Goal: Task Accomplishment & Management: Use online tool/utility

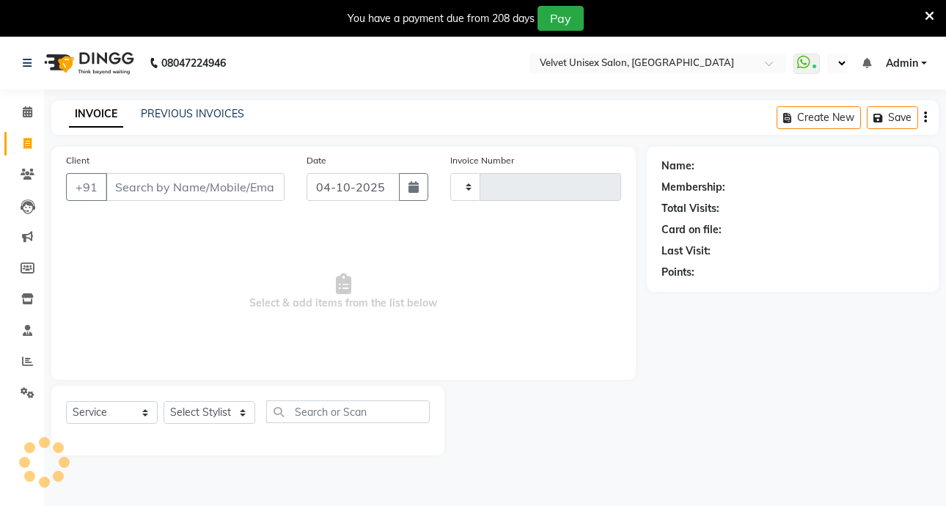
select select "service"
type input "1001"
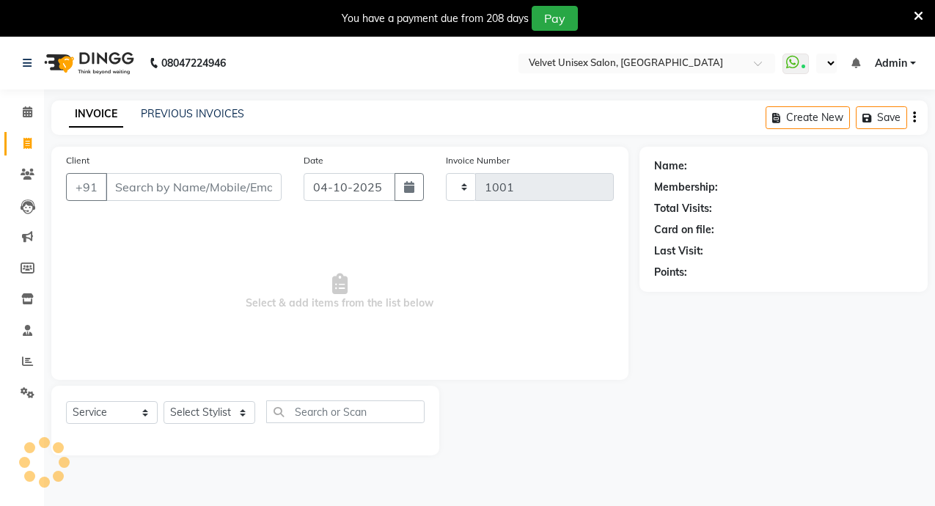
select select "en"
select select "5384"
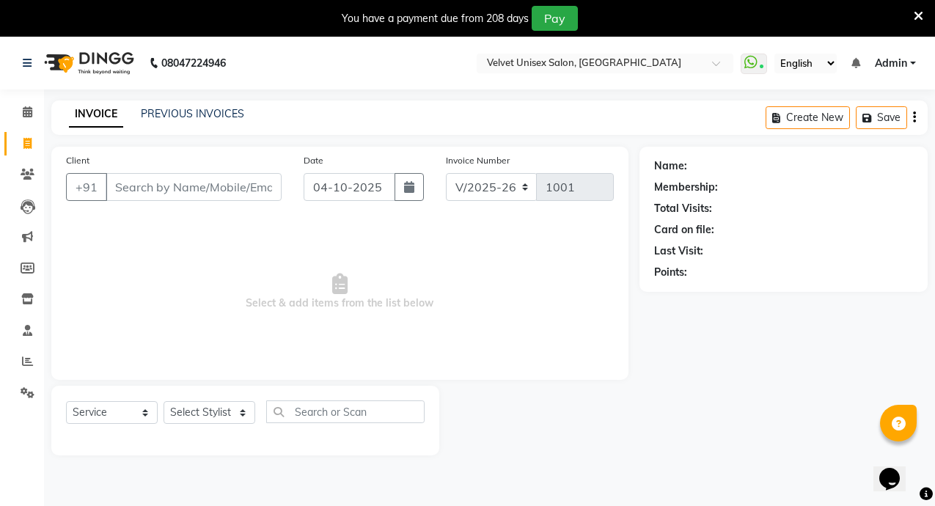
click at [186, 193] on input "Client" at bounding box center [194, 187] width 176 height 28
type input "9881869486"
click at [240, 186] on span "Add Client" at bounding box center [244, 187] width 58 height 15
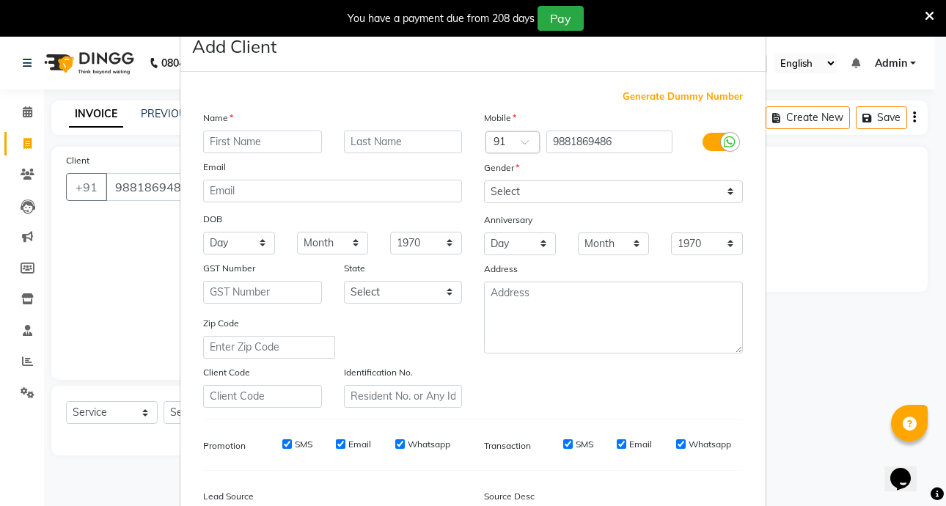
click at [224, 147] on input "text" at bounding box center [262, 142] width 119 height 23
type input "dr. aprna"
click at [367, 146] on input "text" at bounding box center [403, 142] width 119 height 23
type input "[PERSON_NAME]"
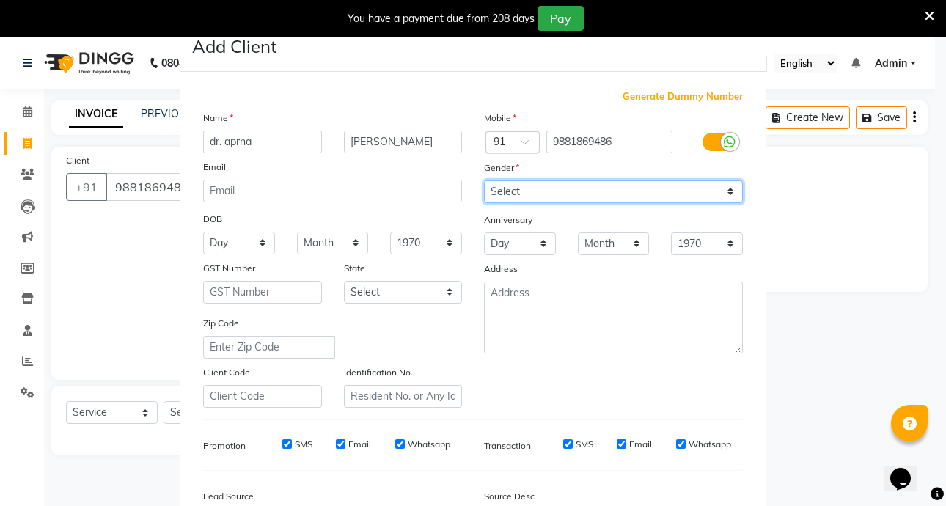
click at [594, 189] on select "Select [DEMOGRAPHIC_DATA] [DEMOGRAPHIC_DATA] Other Prefer Not To Say" at bounding box center [613, 191] width 259 height 23
select select "[DEMOGRAPHIC_DATA]"
click at [484, 180] on select "Select [DEMOGRAPHIC_DATA] [DEMOGRAPHIC_DATA] Other Prefer Not To Say" at bounding box center [613, 191] width 259 height 23
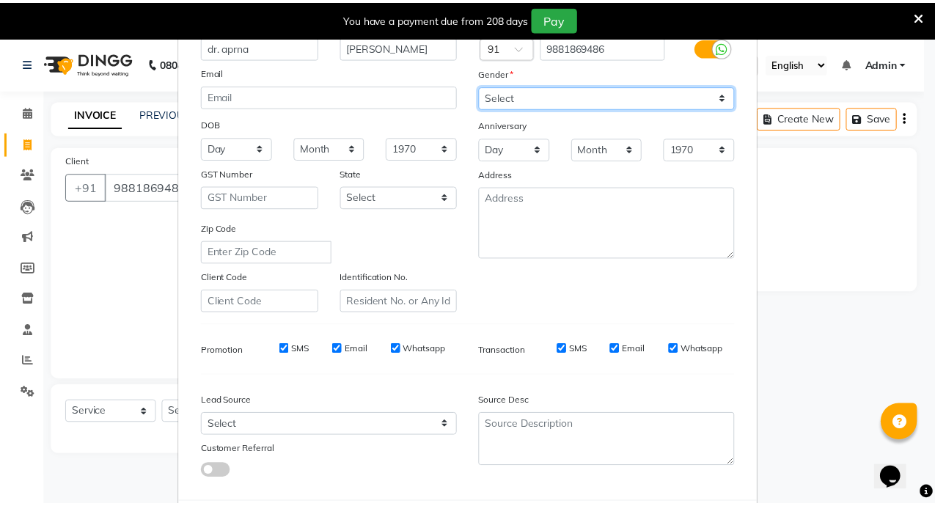
scroll to position [171, 0]
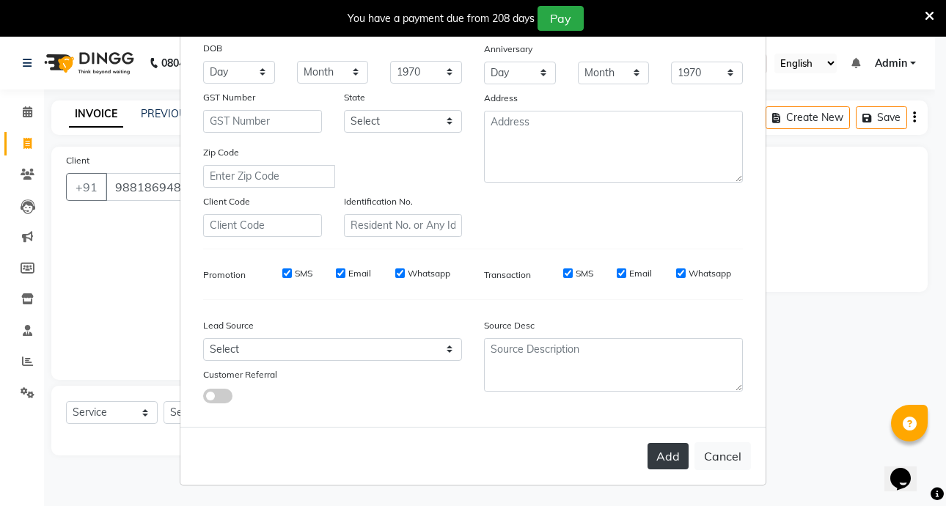
click at [657, 449] on button "Add" at bounding box center [668, 456] width 41 height 26
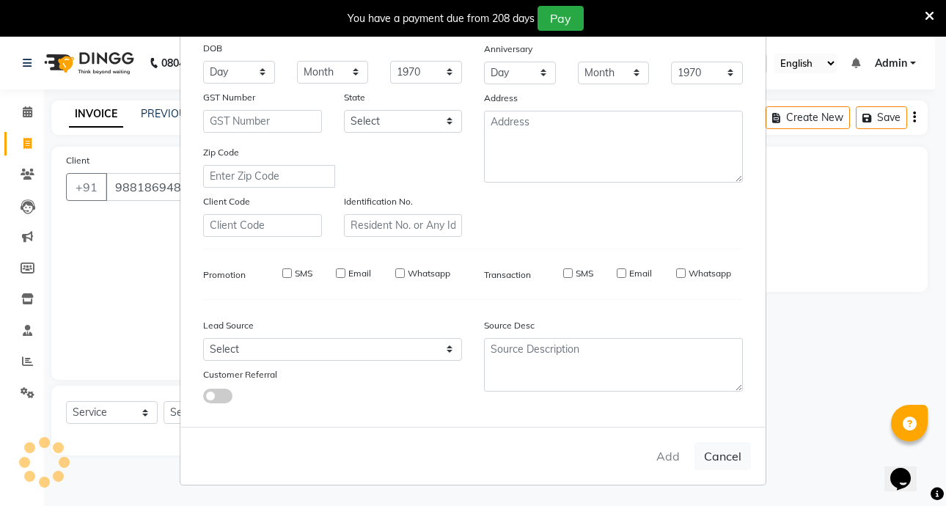
select select
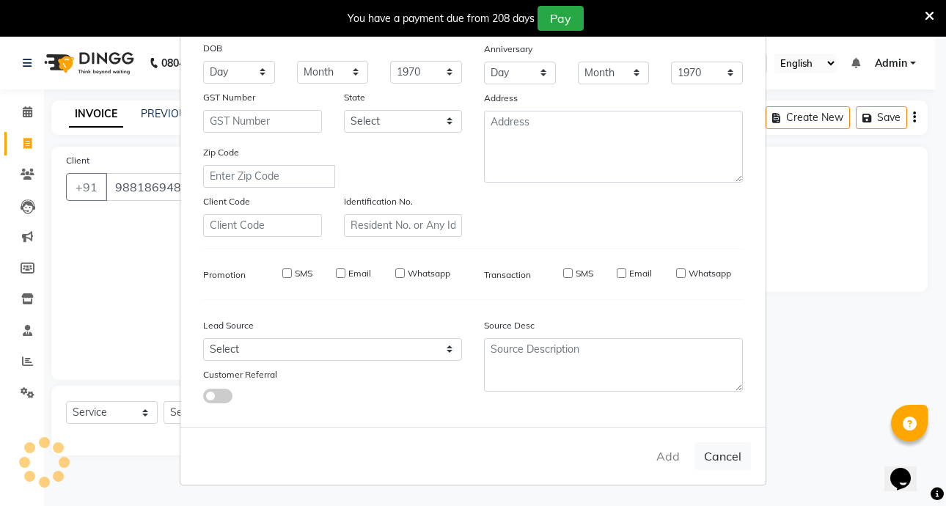
select select
checkbox input "false"
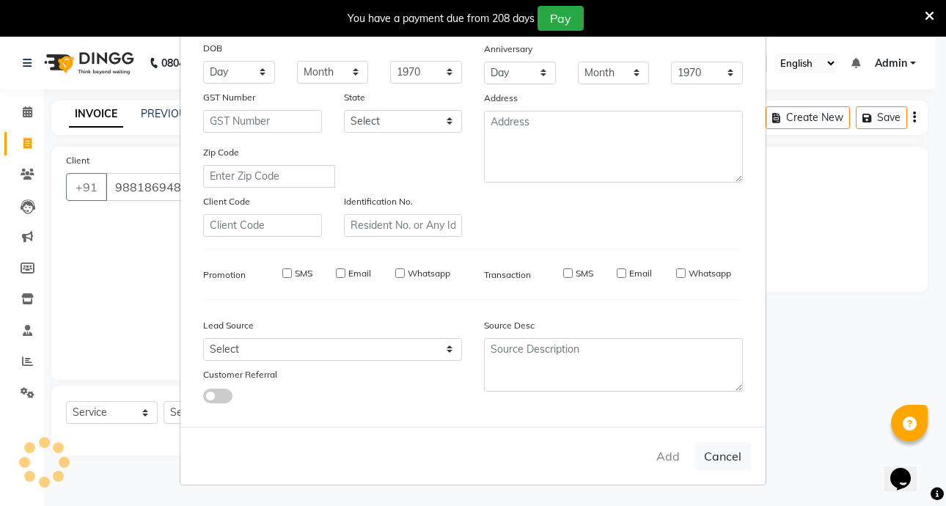
checkbox input "false"
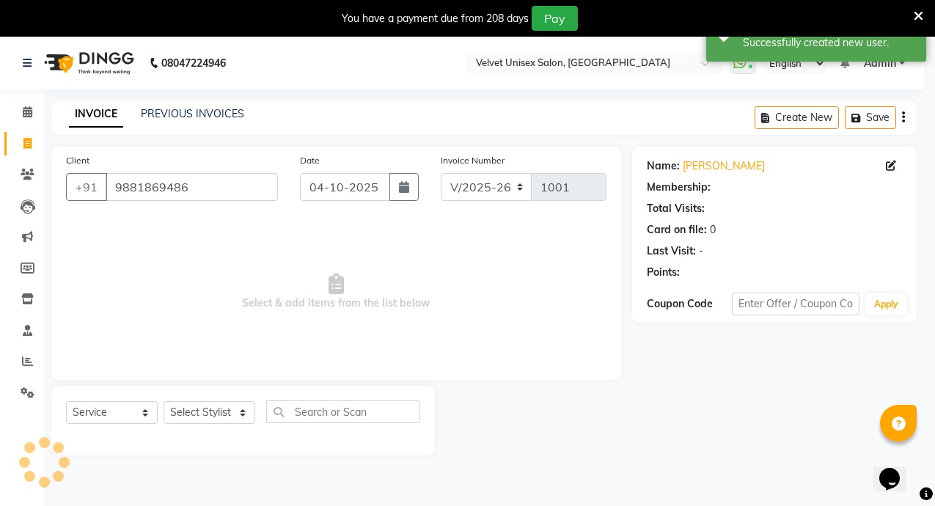
select select "1: Object"
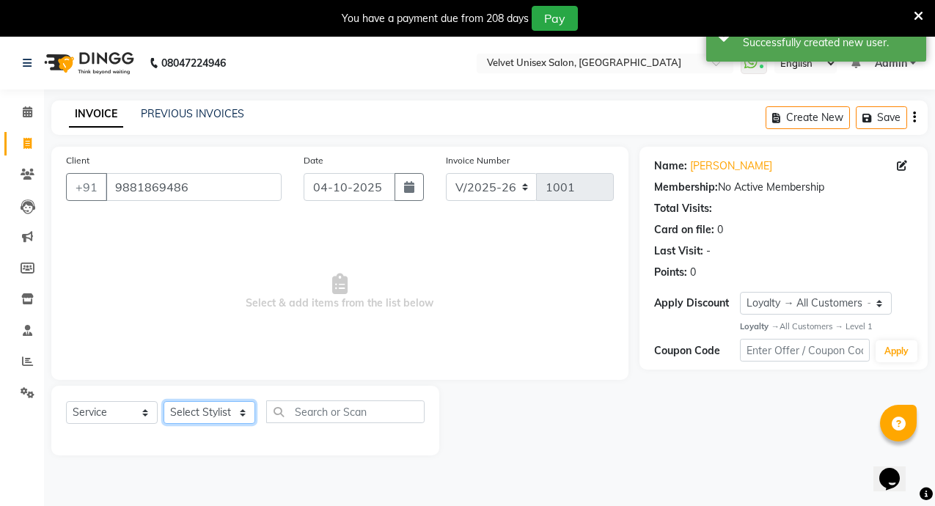
click at [205, 413] on select "Select Stylist [PERSON_NAME] [PERSON_NAME] [PERSON_NAME] [PERSON_NAME] sagar na…" at bounding box center [210, 412] width 92 height 23
click at [503, 287] on span "Select & add items from the list below" at bounding box center [340, 292] width 548 height 147
click at [111, 413] on select "Select Service Product Membership Package Voucher Prepaid Gift Card" at bounding box center [112, 412] width 92 height 23
select select "product"
click at [66, 401] on select "Select Service Product Membership Package Voucher Prepaid Gift Card" at bounding box center [112, 412] width 92 height 23
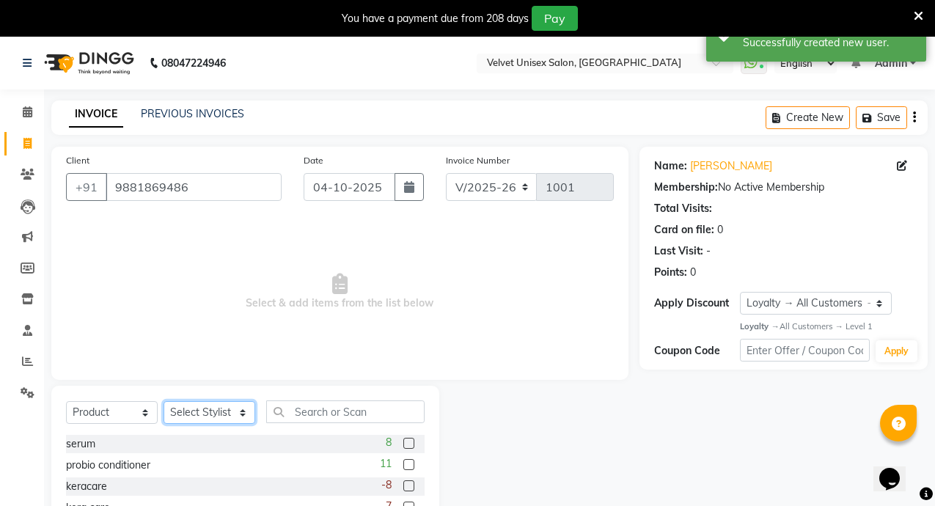
click at [206, 409] on select "Select Stylist [PERSON_NAME] [PERSON_NAME] [PERSON_NAME] [PERSON_NAME] sagar na…" at bounding box center [210, 412] width 92 height 23
click at [359, 353] on span "Select & add items from the list below" at bounding box center [340, 292] width 548 height 147
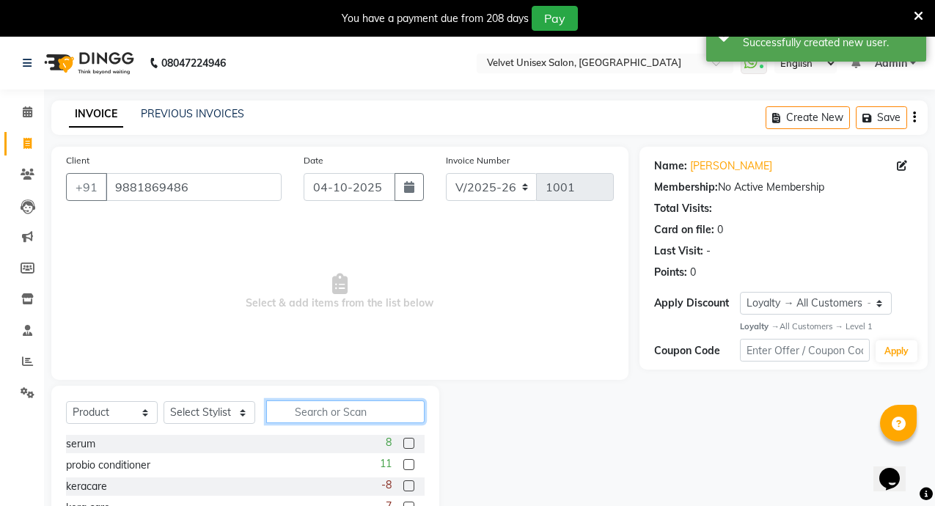
click at [348, 408] on input "text" at bounding box center [345, 412] width 158 height 23
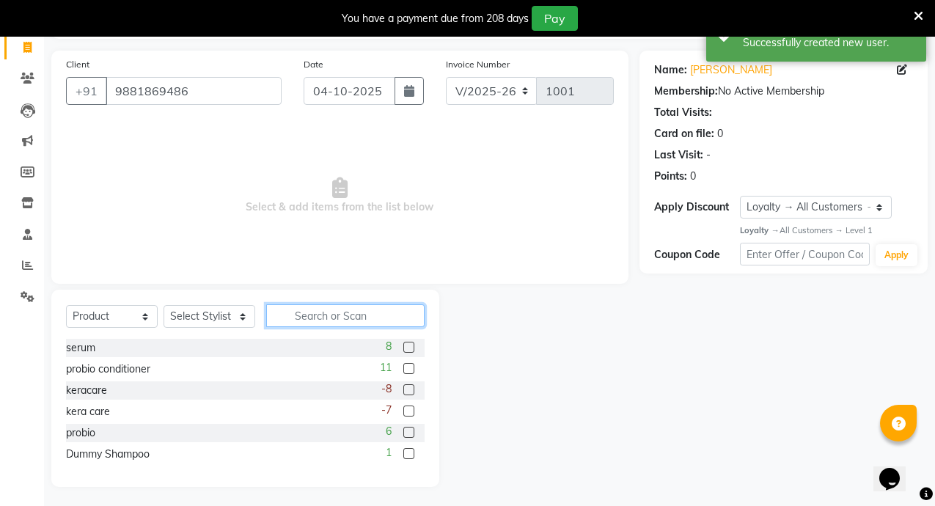
scroll to position [99, 0]
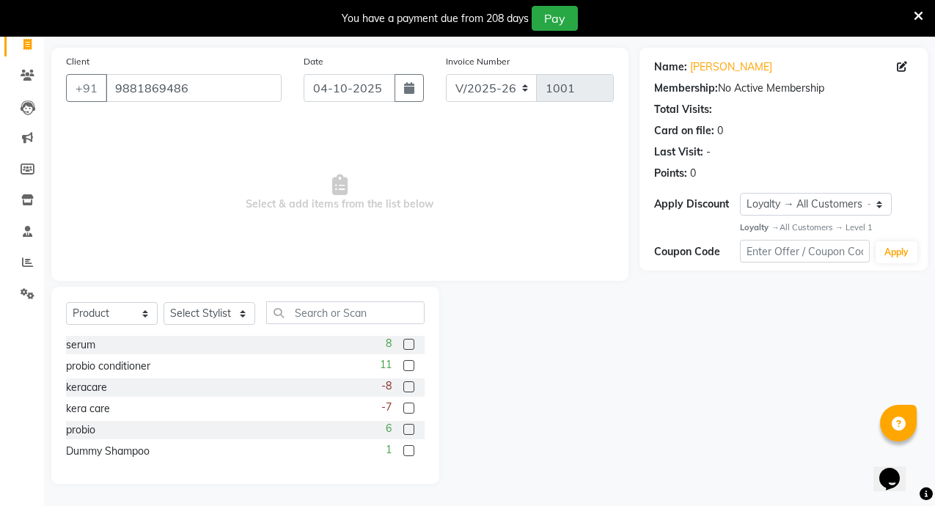
click at [408, 365] on label at bounding box center [408, 365] width 11 height 11
click at [408, 365] on input "checkbox" at bounding box center [408, 367] width 10 height 10
checkbox input "false"
click at [192, 310] on select "Select Stylist [PERSON_NAME] [PERSON_NAME] [PERSON_NAME] [PERSON_NAME] sagar na…" at bounding box center [210, 313] width 92 height 23
select select "35742"
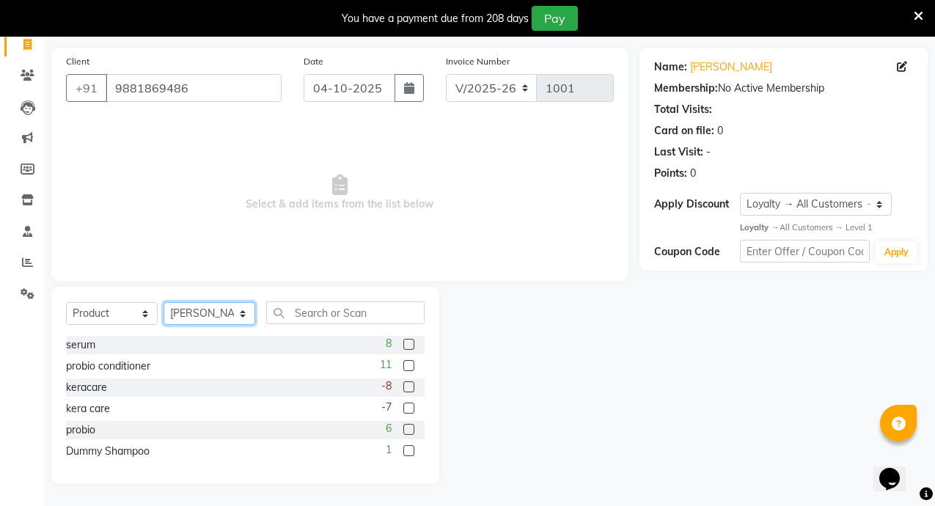
click at [164, 302] on select "Select Stylist [PERSON_NAME] [PERSON_NAME] [PERSON_NAME] [PERSON_NAME] sagar na…" at bounding box center [210, 313] width 92 height 23
click at [407, 367] on label at bounding box center [408, 365] width 11 height 11
click at [407, 367] on input "checkbox" at bounding box center [408, 367] width 10 height 10
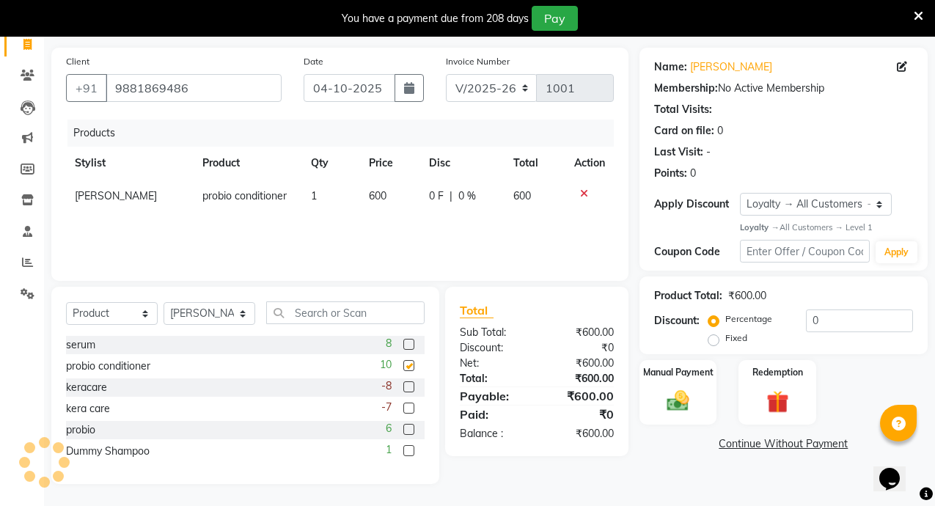
checkbox input "false"
click at [375, 196] on span "600" at bounding box center [378, 195] width 18 height 13
select select "35742"
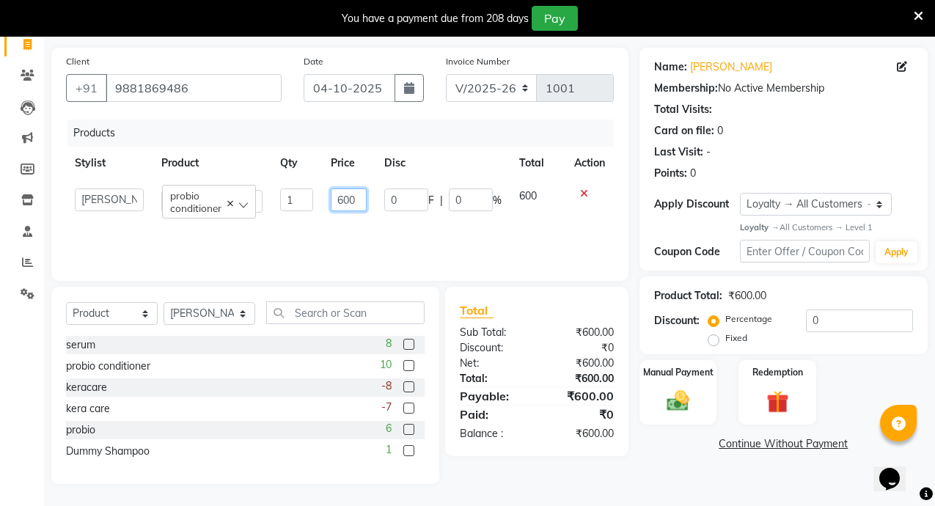
click at [345, 200] on input "600" at bounding box center [349, 200] width 37 height 23
type input "2000"
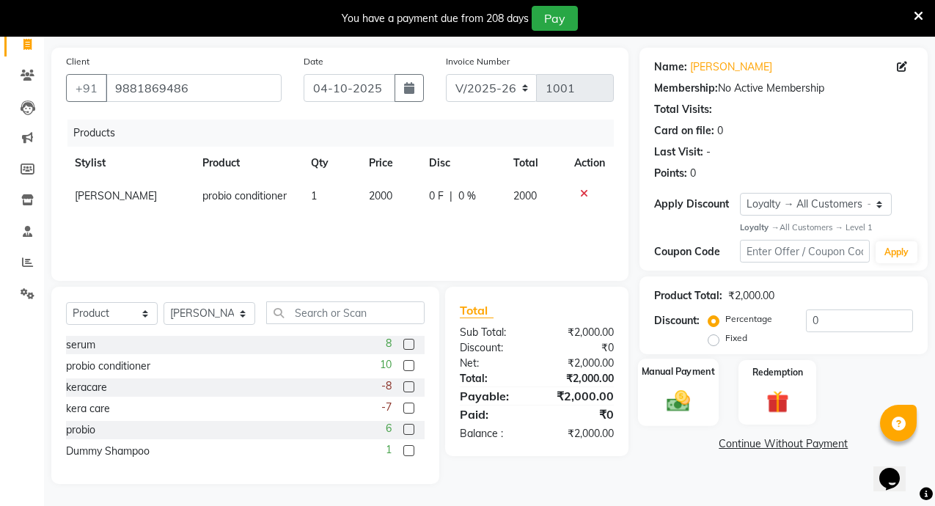
click at [680, 388] on img at bounding box center [677, 401] width 37 height 26
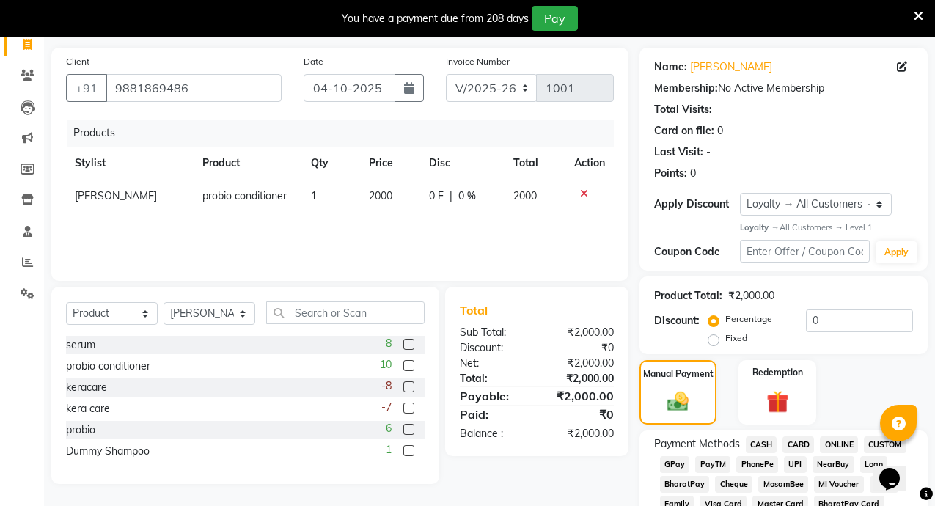
click at [755, 441] on span "CASH" at bounding box center [762, 444] width 32 height 17
click at [844, 443] on span "ONLINE" at bounding box center [839, 444] width 38 height 17
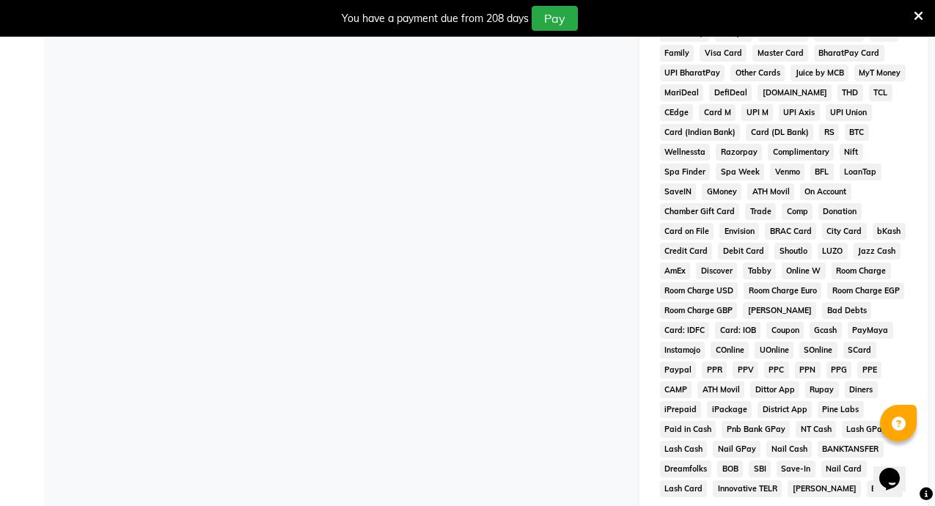
scroll to position [736, 0]
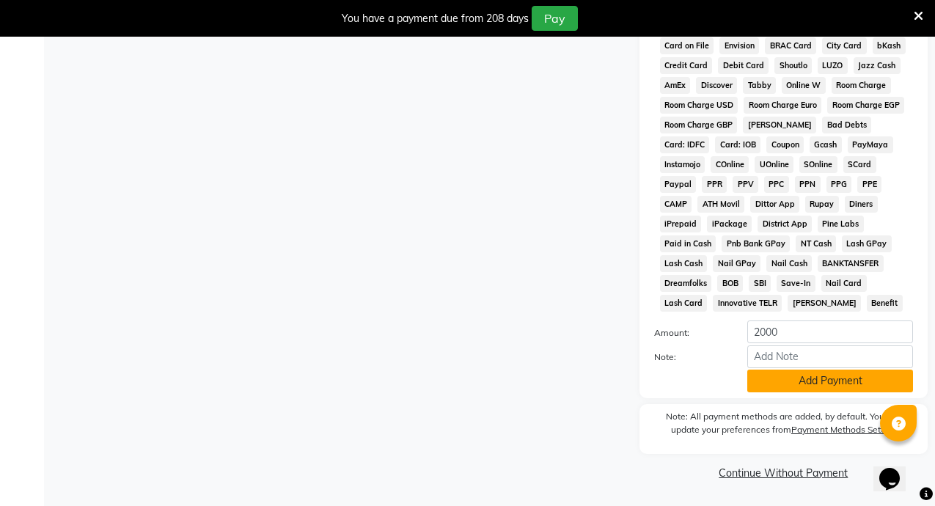
click at [767, 380] on button "Add Payment" at bounding box center [830, 381] width 166 height 23
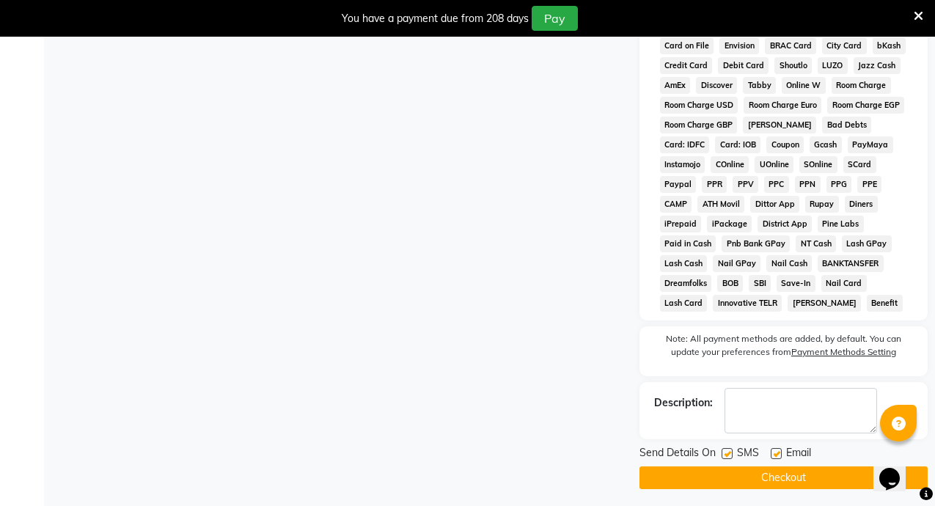
click at [741, 483] on button "Checkout" at bounding box center [784, 478] width 288 height 23
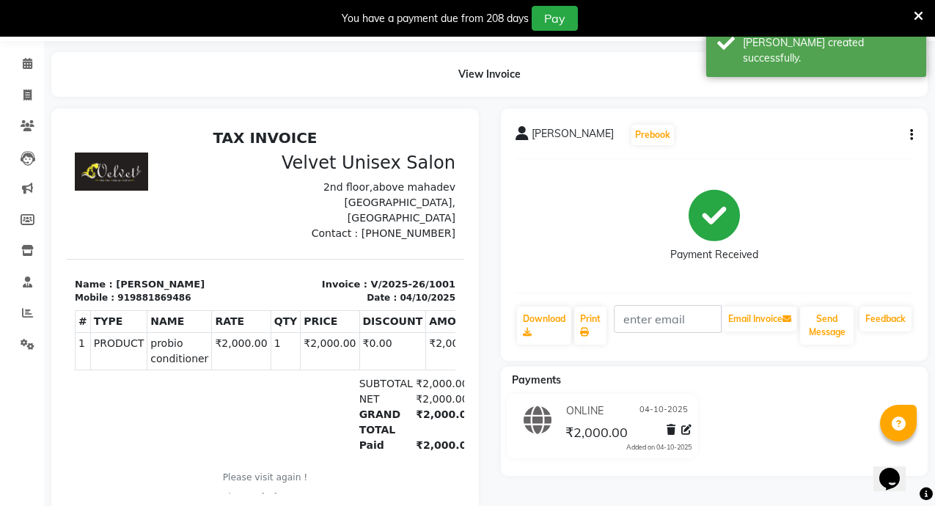
scroll to position [15, 0]
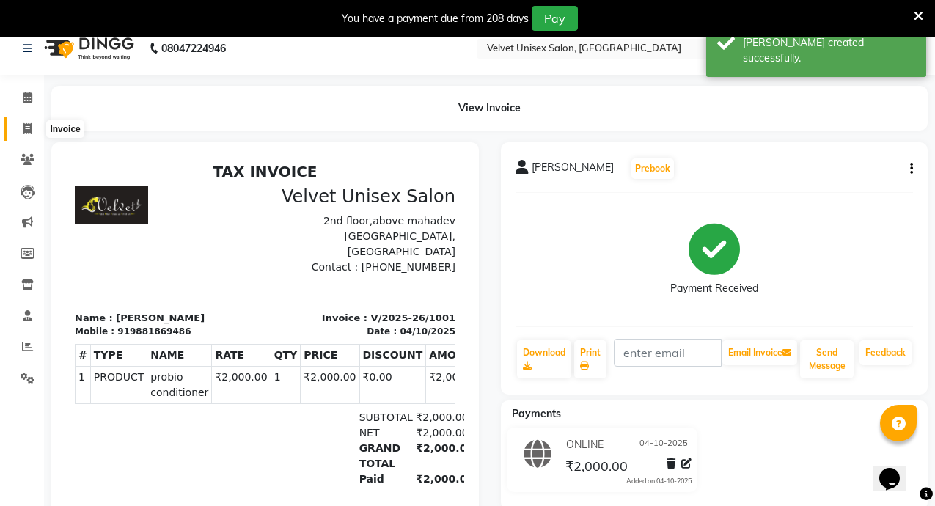
click at [26, 128] on icon at bounding box center [27, 128] width 8 height 11
select select "5384"
select select "service"
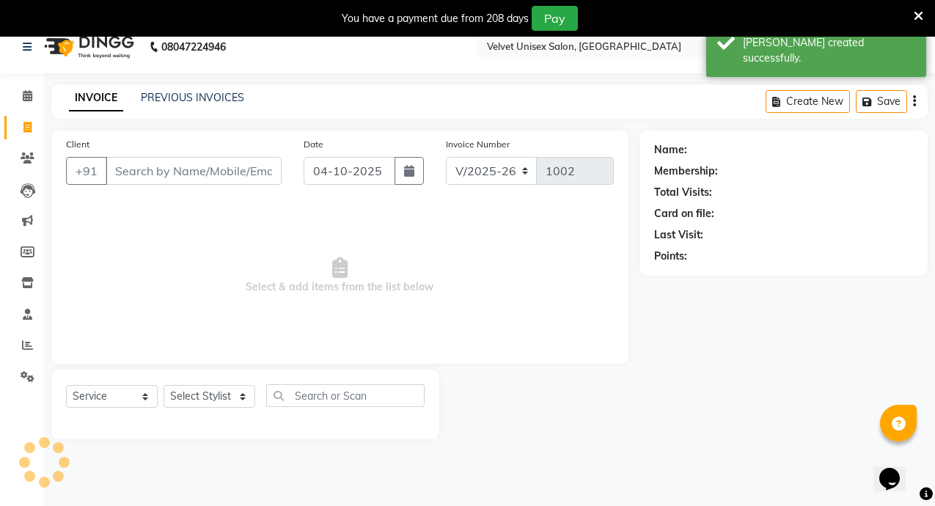
scroll to position [37, 0]
